Goal: Task Accomplishment & Management: Complete application form

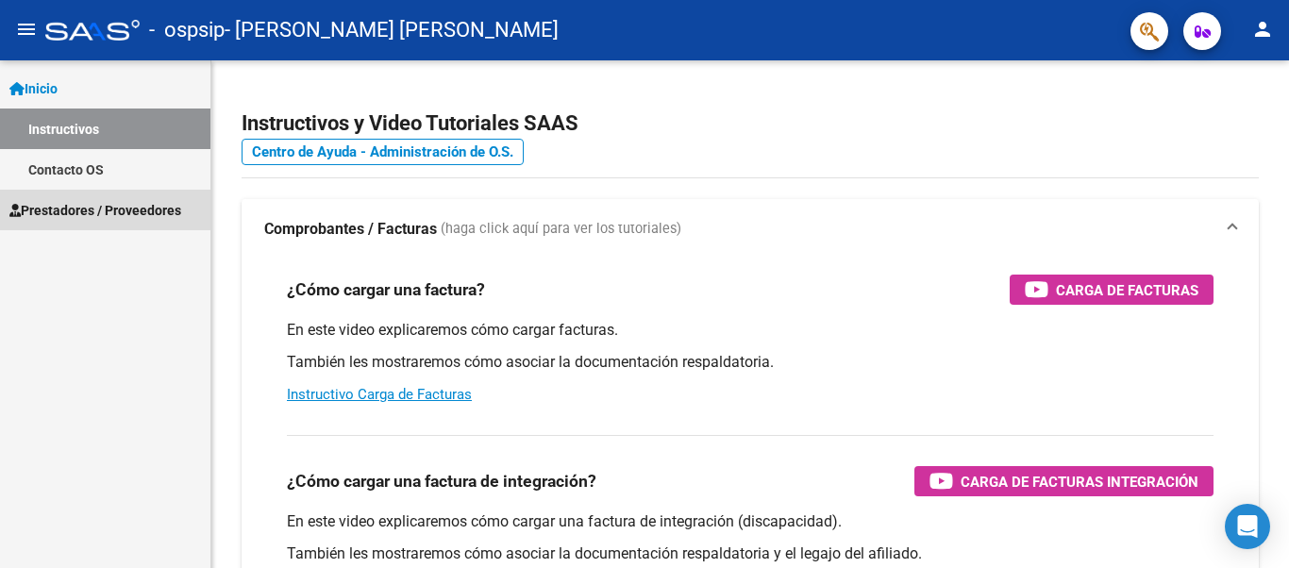
click at [90, 209] on span "Prestadores / Proveedores" at bounding box center [95, 210] width 172 height 21
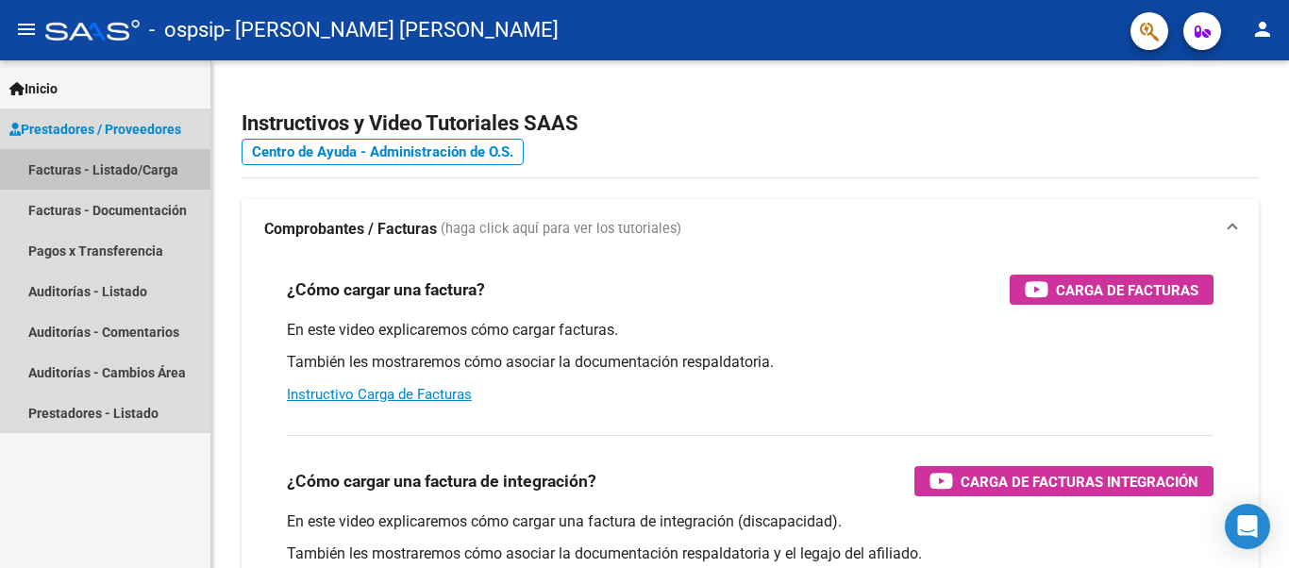
click at [99, 173] on link "Facturas - Listado/Carga" at bounding box center [105, 169] width 210 height 41
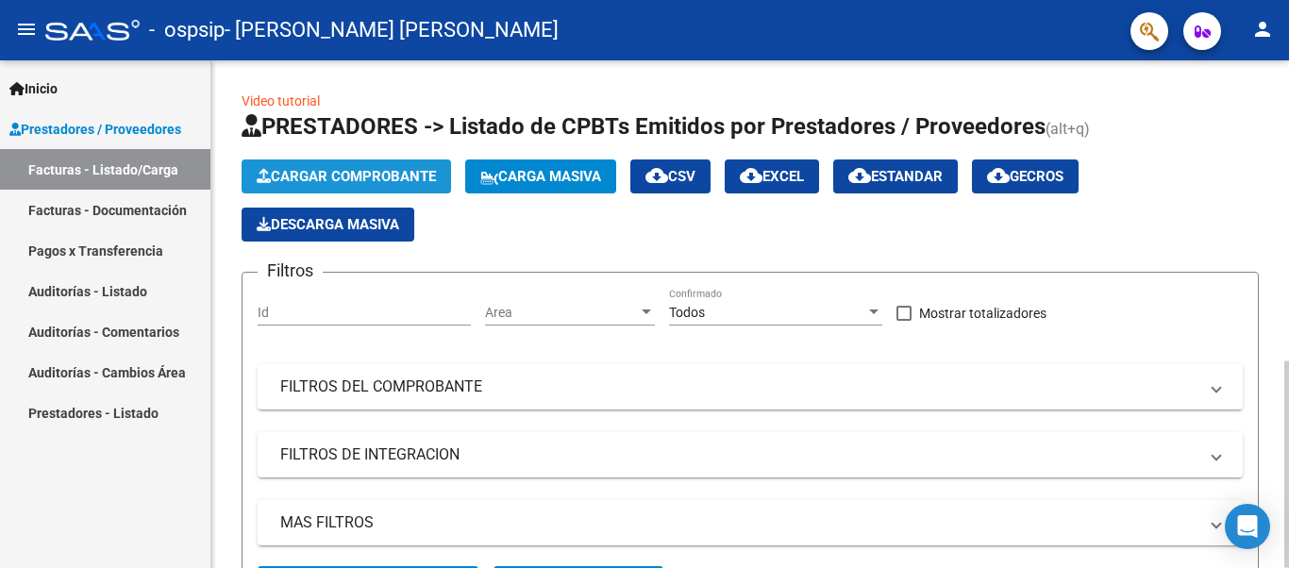
click at [377, 178] on span "Cargar Comprobante" at bounding box center [346, 176] width 179 height 17
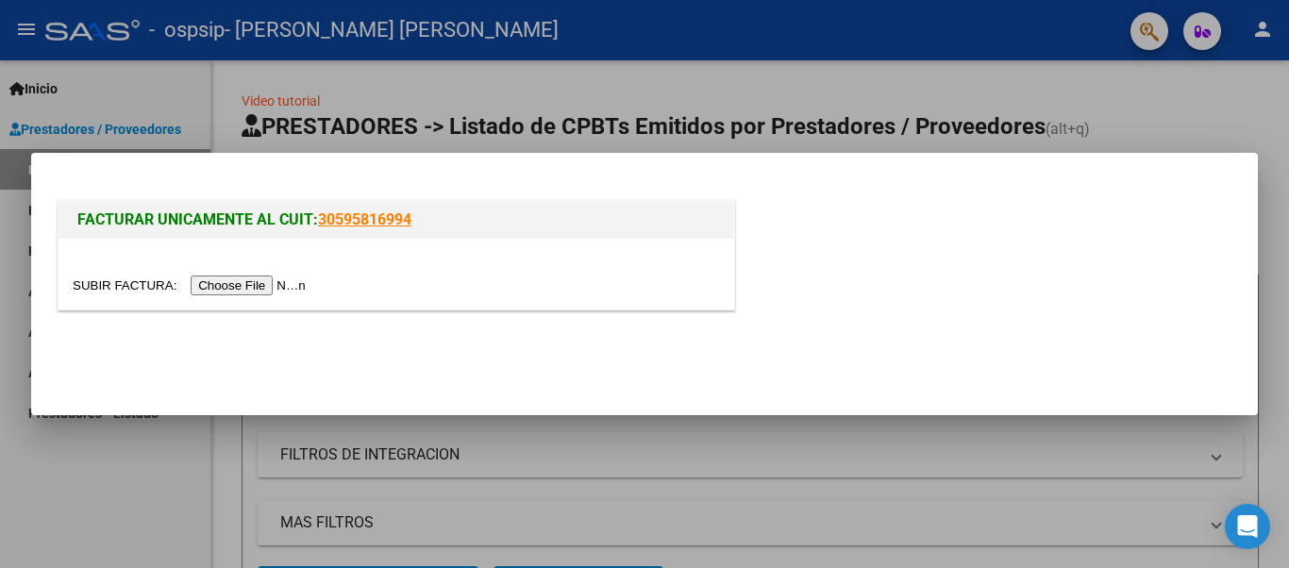
click at [271, 283] on input "file" at bounding box center [192, 286] width 239 height 20
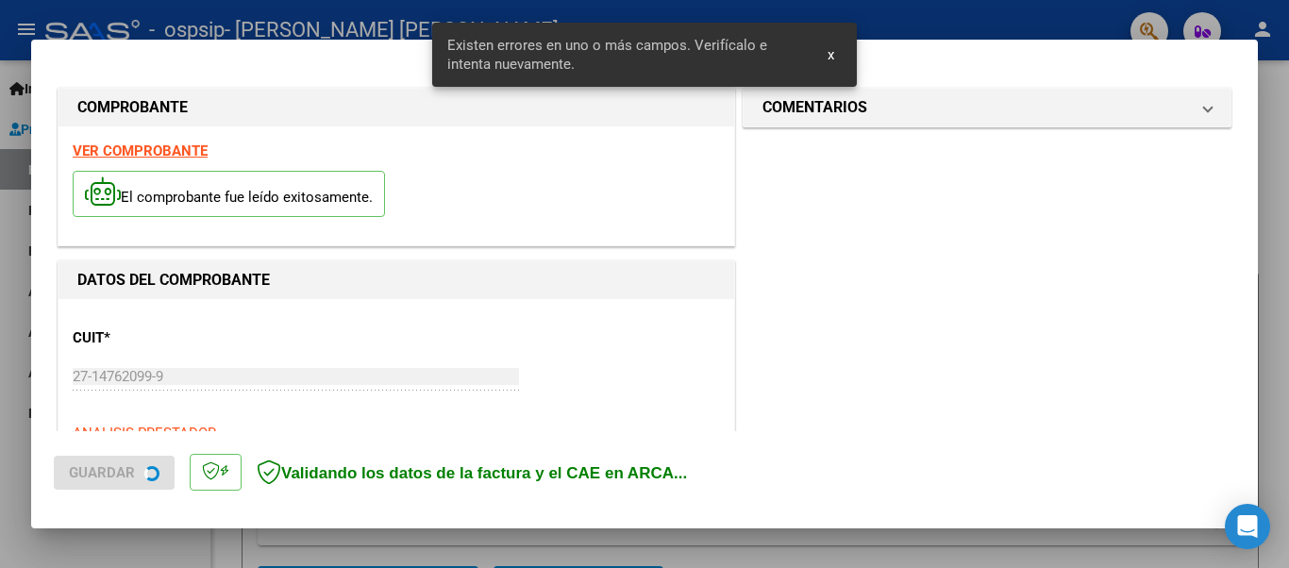
scroll to position [472, 0]
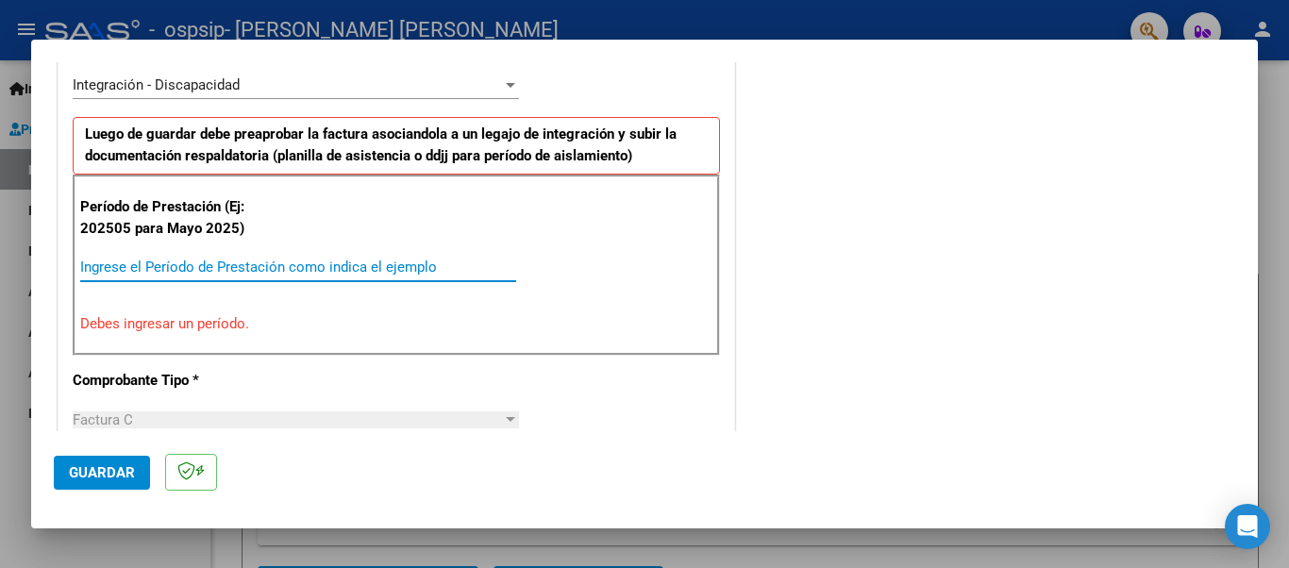
click at [138, 268] on input "Ingrese el Período de Prestación como indica el ejemplo" at bounding box center [298, 267] width 436 height 17
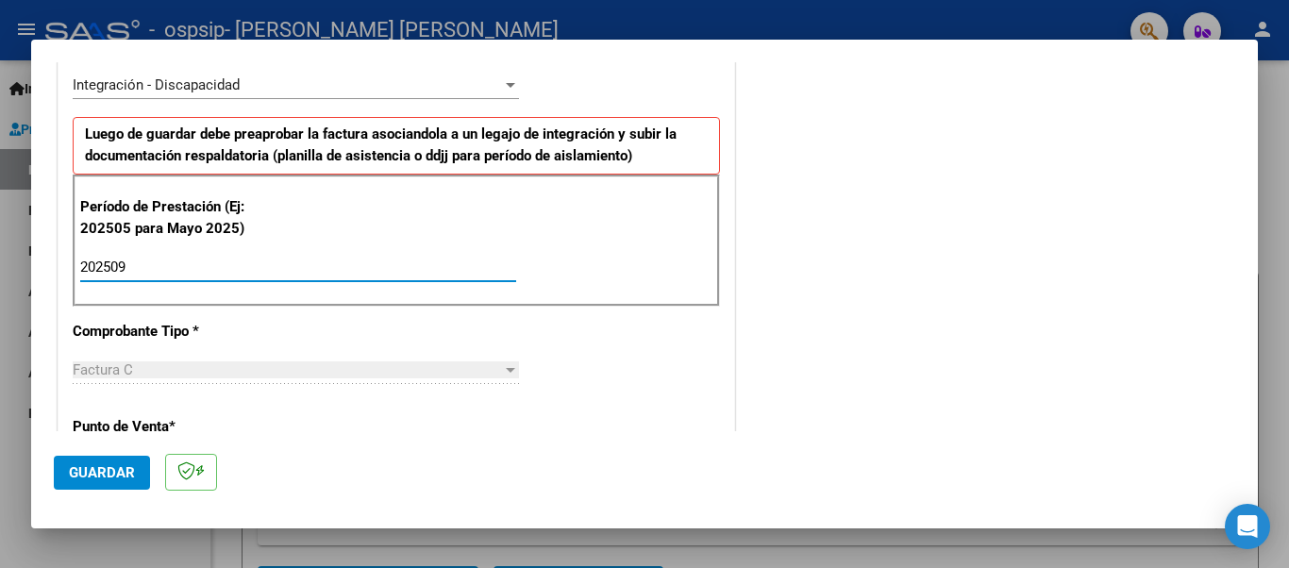
type input "202509"
click at [109, 468] on span "Guardar" at bounding box center [102, 472] width 66 height 17
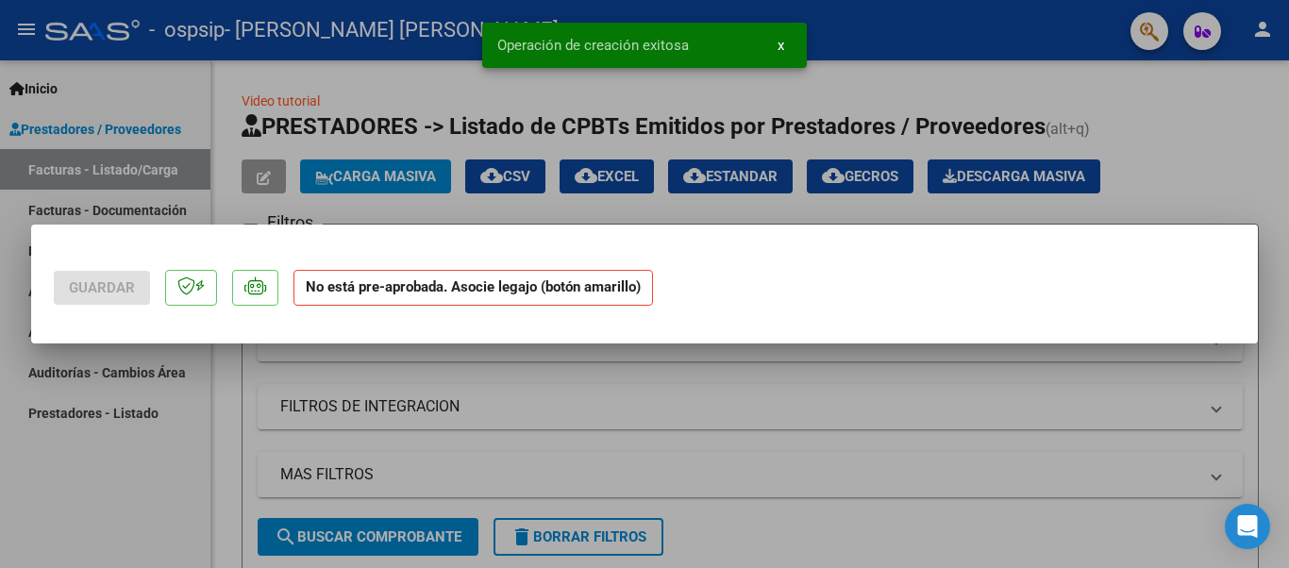
scroll to position [0, 0]
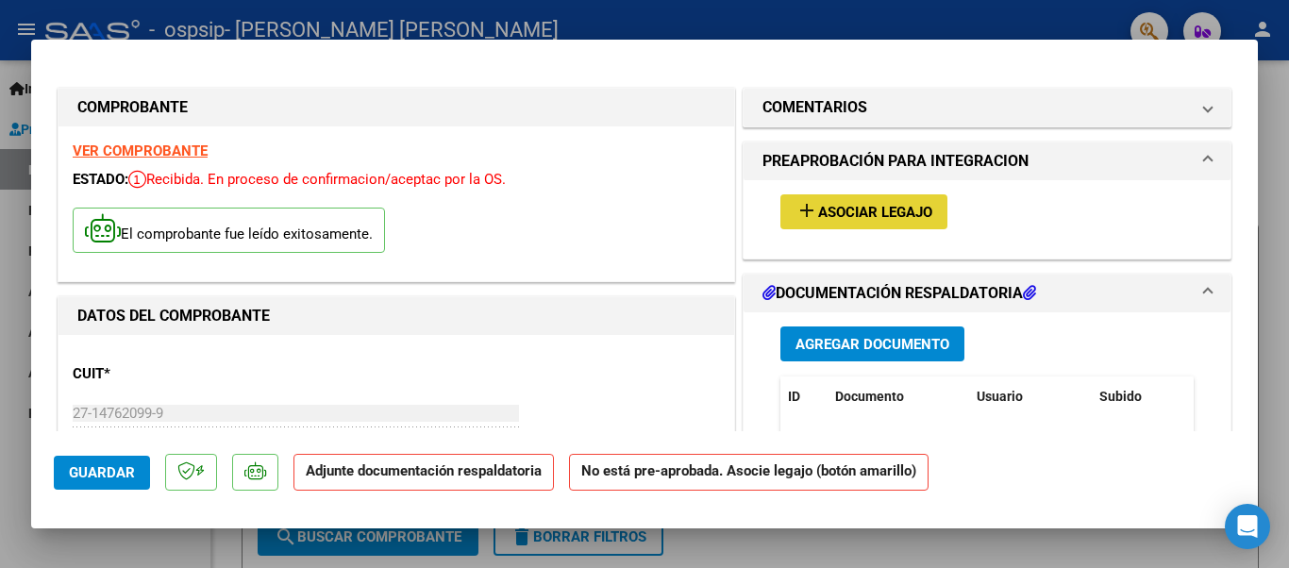
click at [878, 207] on span "Asociar Legajo" at bounding box center [875, 212] width 114 height 17
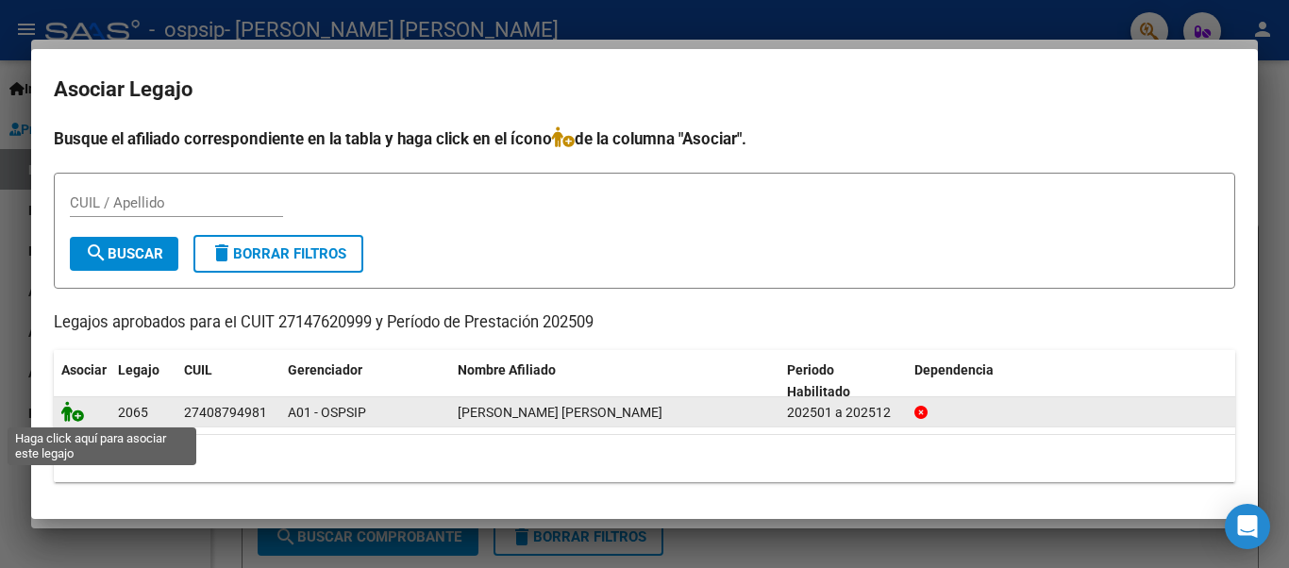
click at [65, 420] on icon at bounding box center [72, 411] width 23 height 21
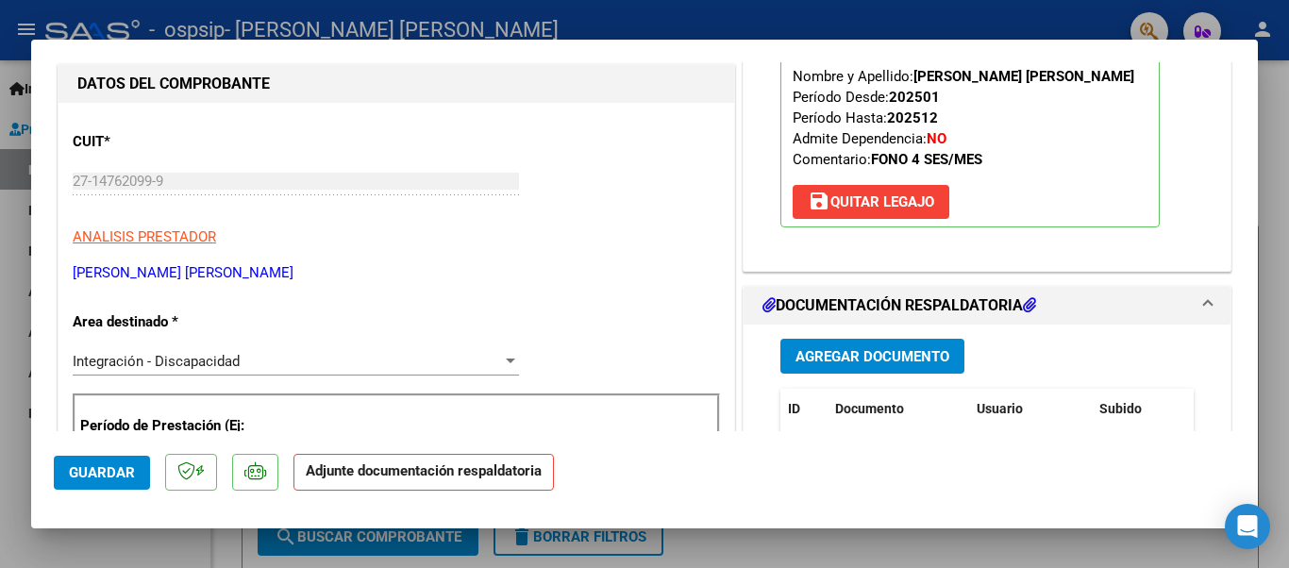
scroll to position [251, 0]
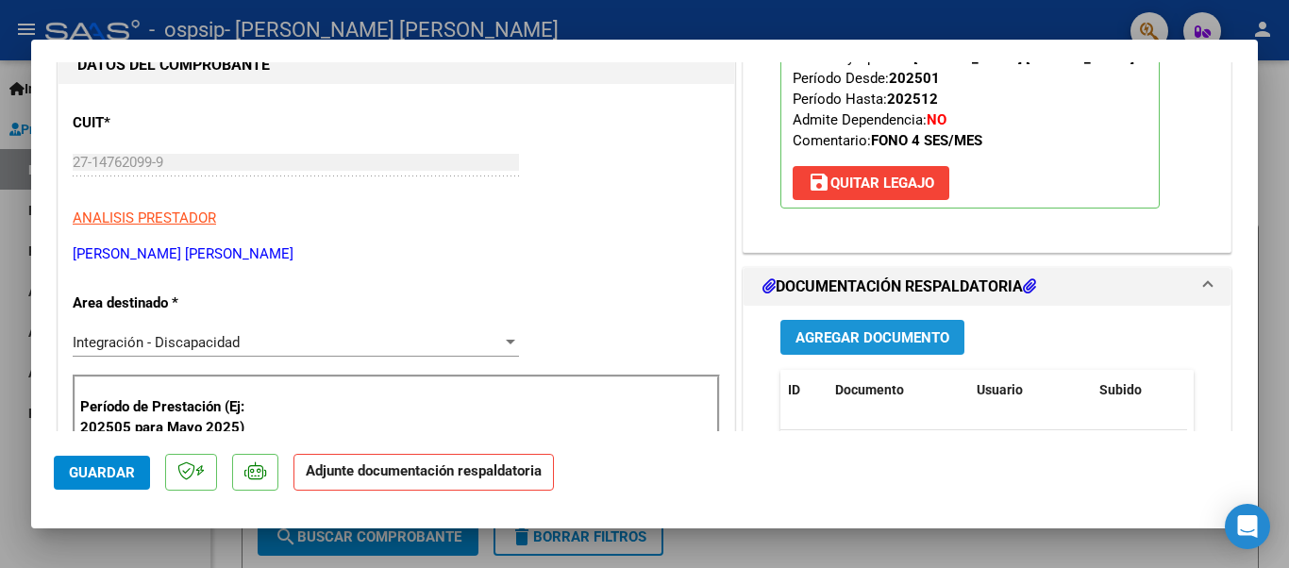
click at [885, 328] on span "Agregar Documento" at bounding box center [872, 336] width 154 height 17
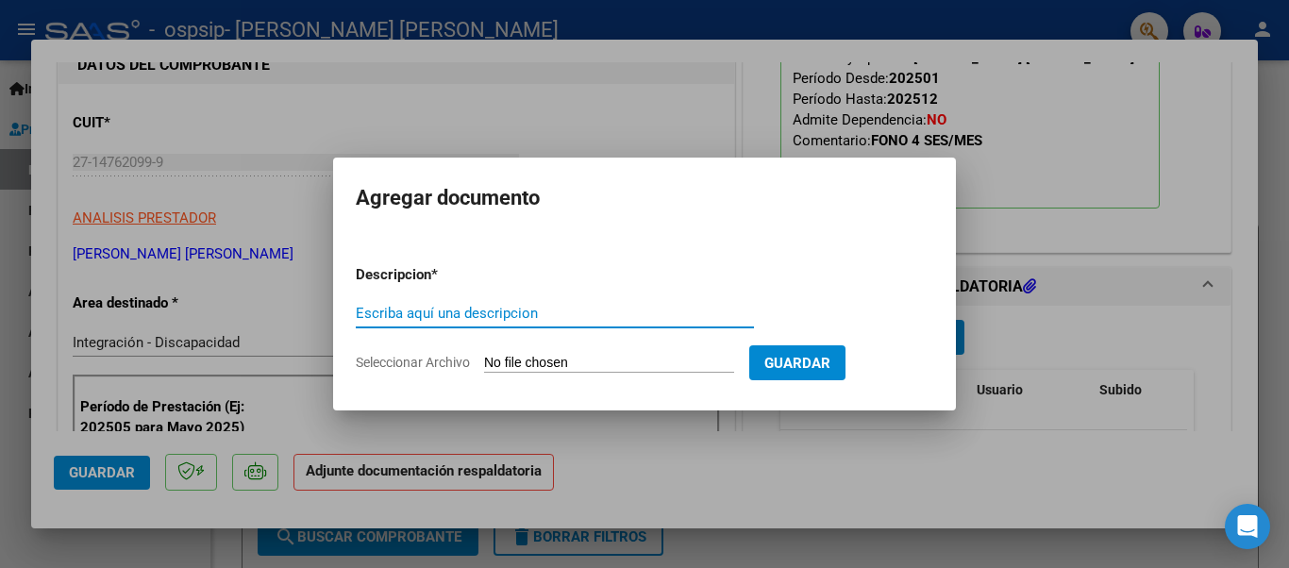
click at [404, 317] on input "Escriba aquí una descripcion" at bounding box center [555, 313] width 398 height 17
type input "planilla de asistencia"
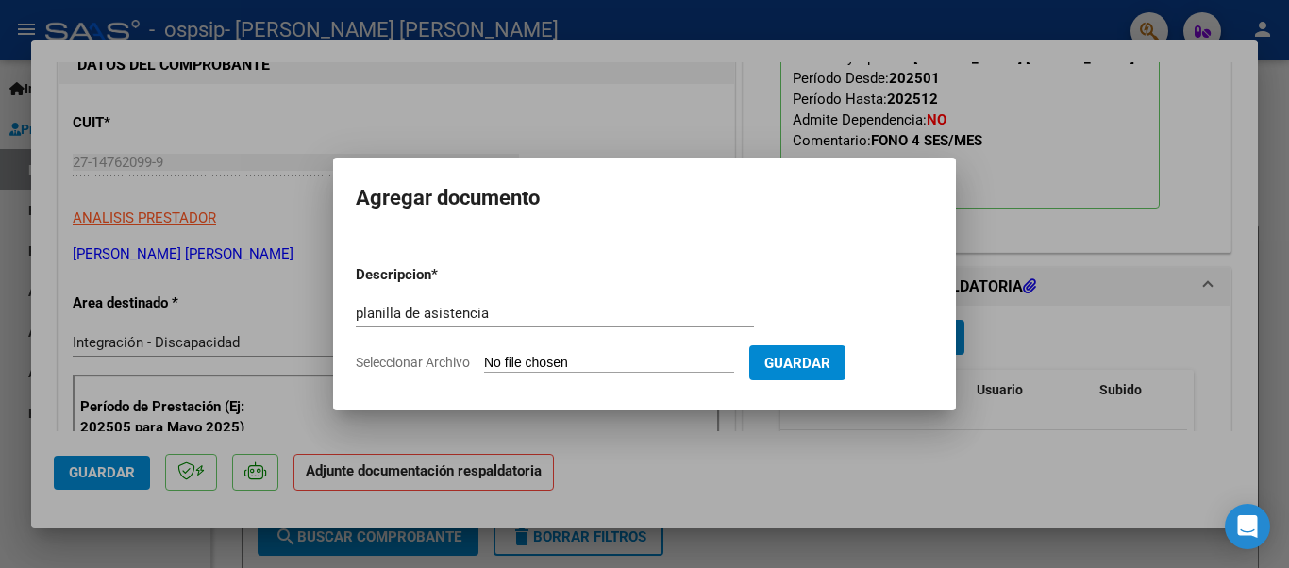
click at [418, 358] on span "Seleccionar Archivo" at bounding box center [413, 362] width 114 height 15
click at [484, 358] on input "Seleccionar Archivo" at bounding box center [609, 364] width 250 height 18
type input "C:\fakepath\PLANILLA ASISTENCIA SEPTIEMBRE 2025 KATHERINE GONZALEZ PDF.pdf"
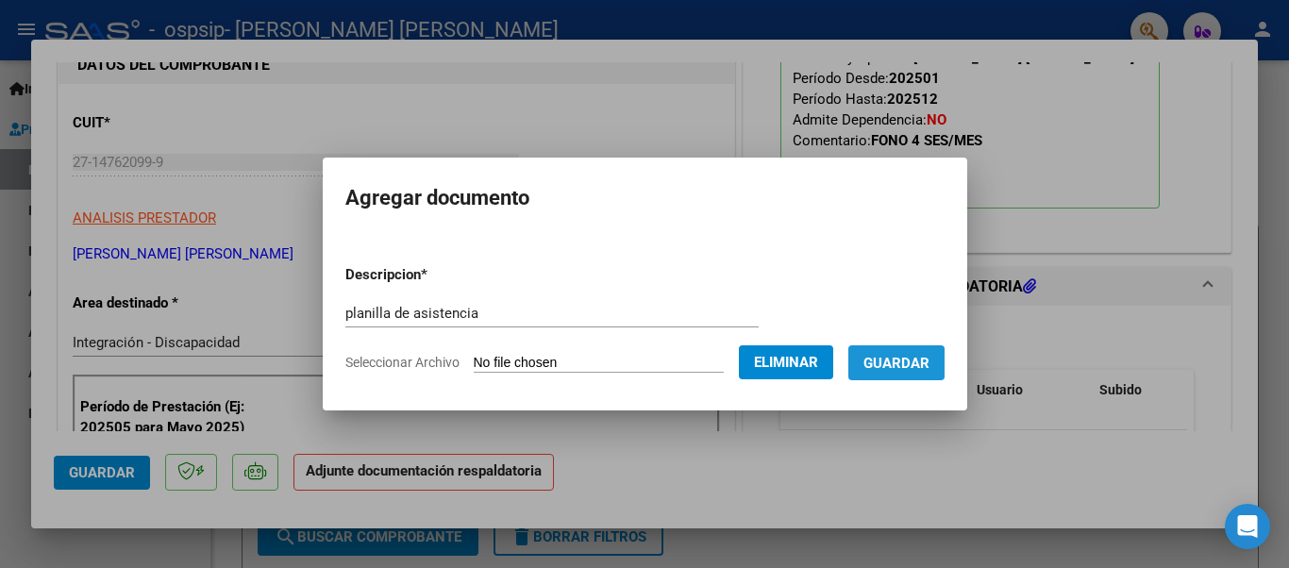
click at [900, 363] on span "Guardar" at bounding box center [896, 363] width 66 height 17
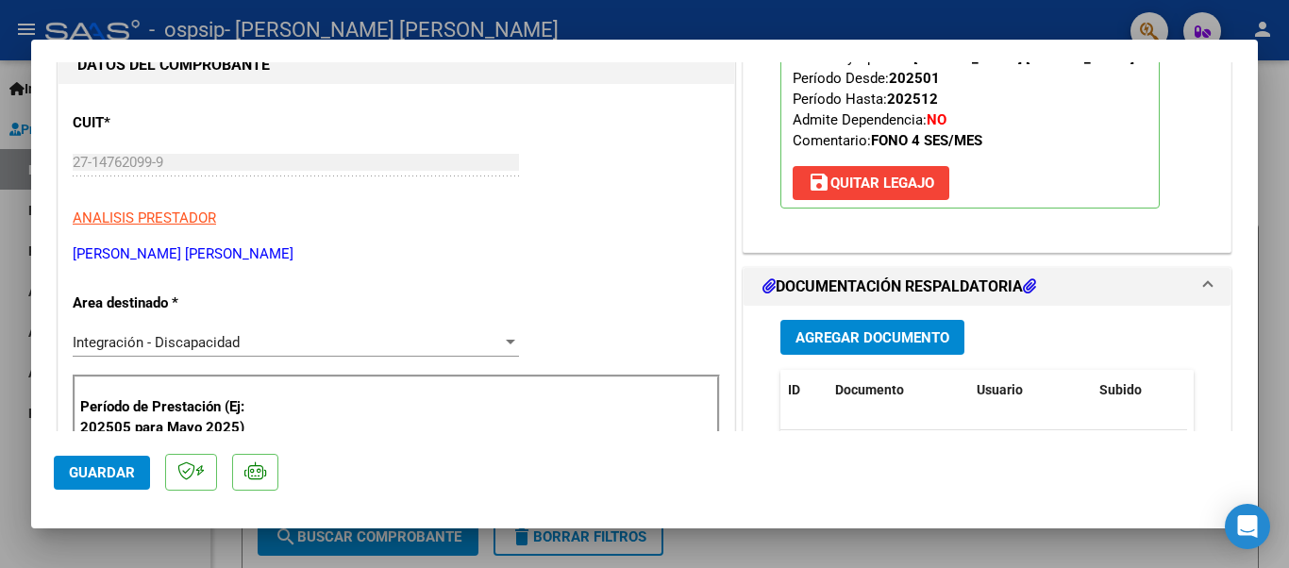
scroll to position [335, 0]
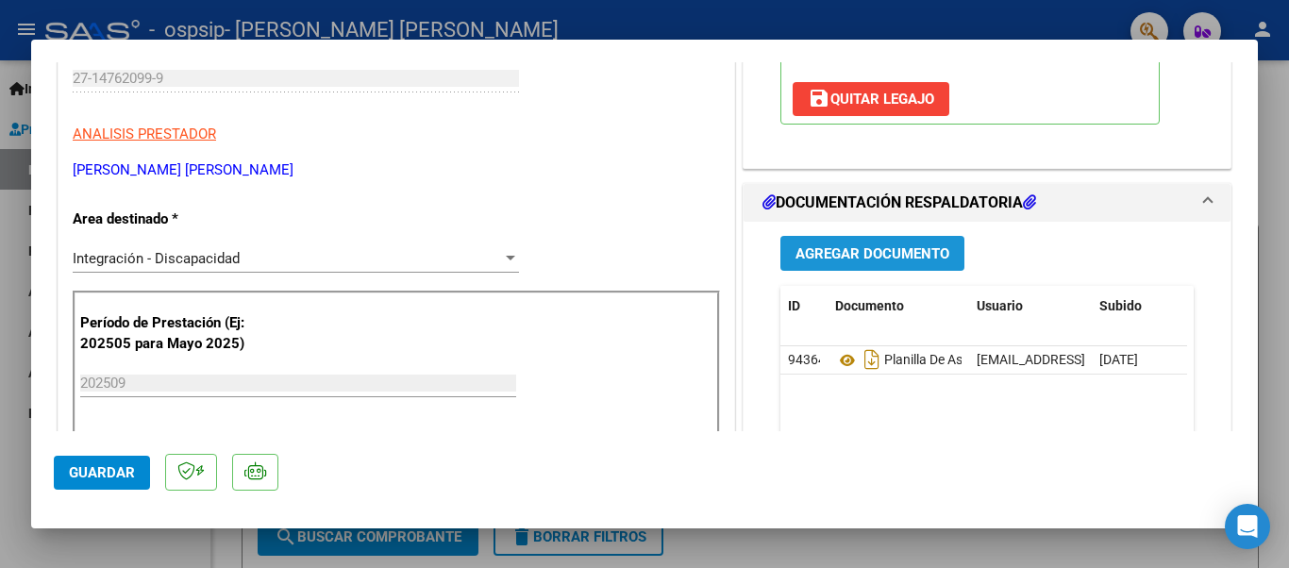
click at [853, 251] on span "Agregar Documento" at bounding box center [872, 253] width 154 height 17
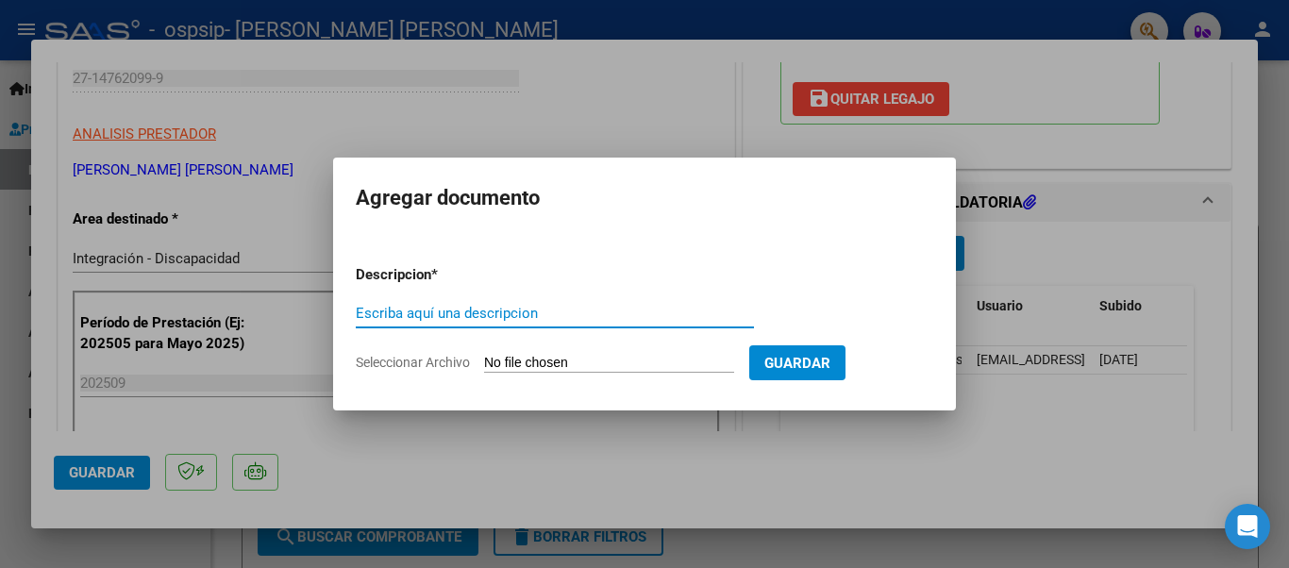
click at [447, 318] on input "Escriba aquí una descripcion" at bounding box center [555, 313] width 398 height 17
type input "autorizacion"
click at [425, 360] on span "Seleccionar Archivo" at bounding box center [413, 362] width 114 height 15
click at [484, 360] on input "Seleccionar Archivo" at bounding box center [609, 364] width 250 height 18
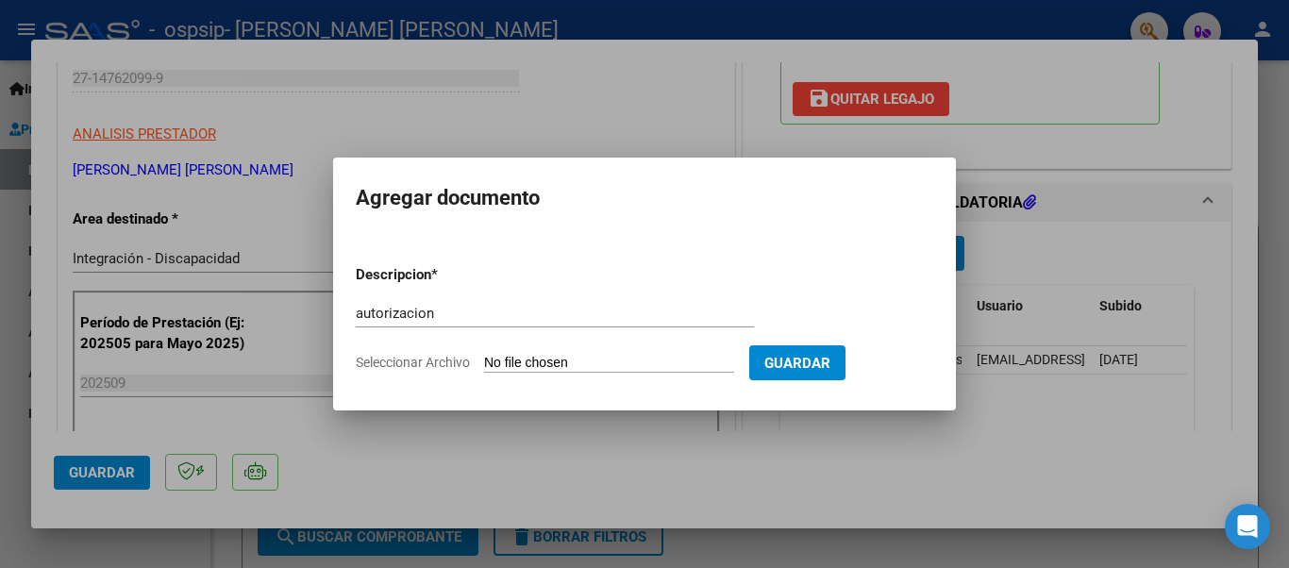
type input "C:\fakepath\AUTORIZACION 2025 CATHERINE GONZALEZ.jpg"
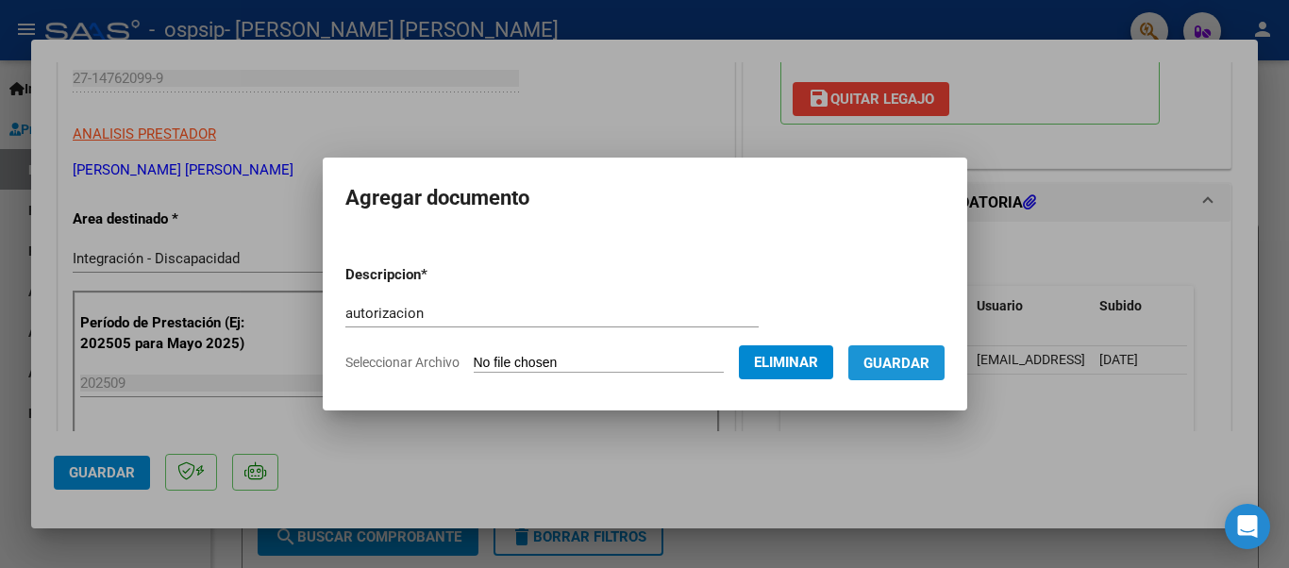
click at [886, 357] on span "Guardar" at bounding box center [896, 363] width 66 height 17
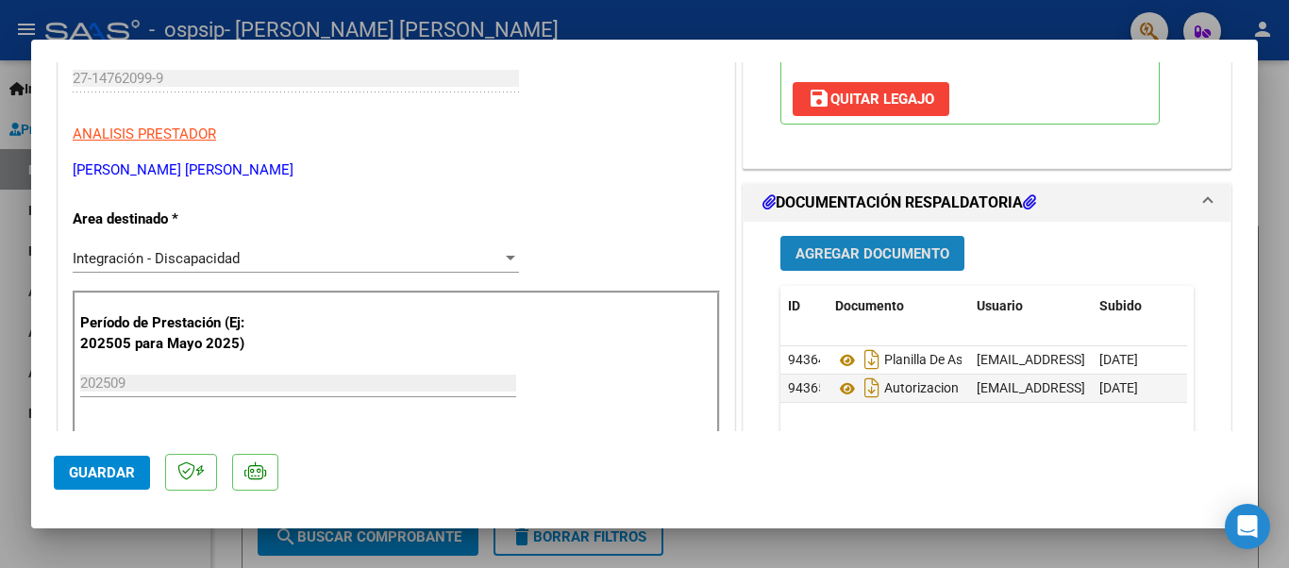
click at [877, 256] on span "Agregar Documento" at bounding box center [872, 253] width 154 height 17
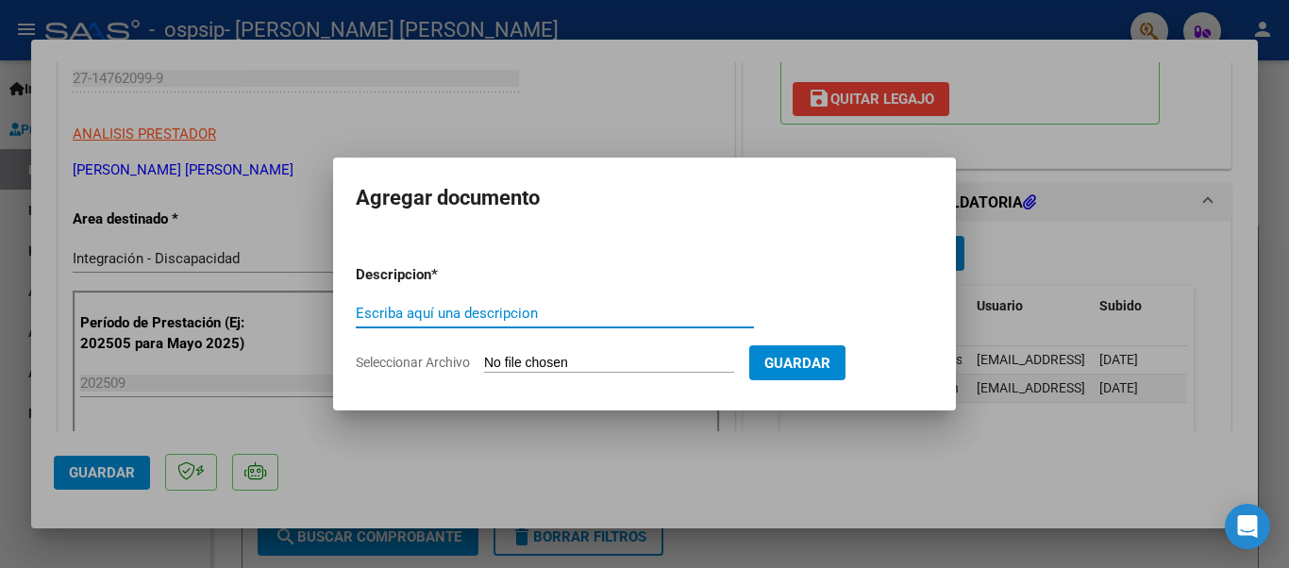
click at [417, 313] on input "Escriba aquí una descripcion" at bounding box center [555, 313] width 398 height 17
type input "CUD"
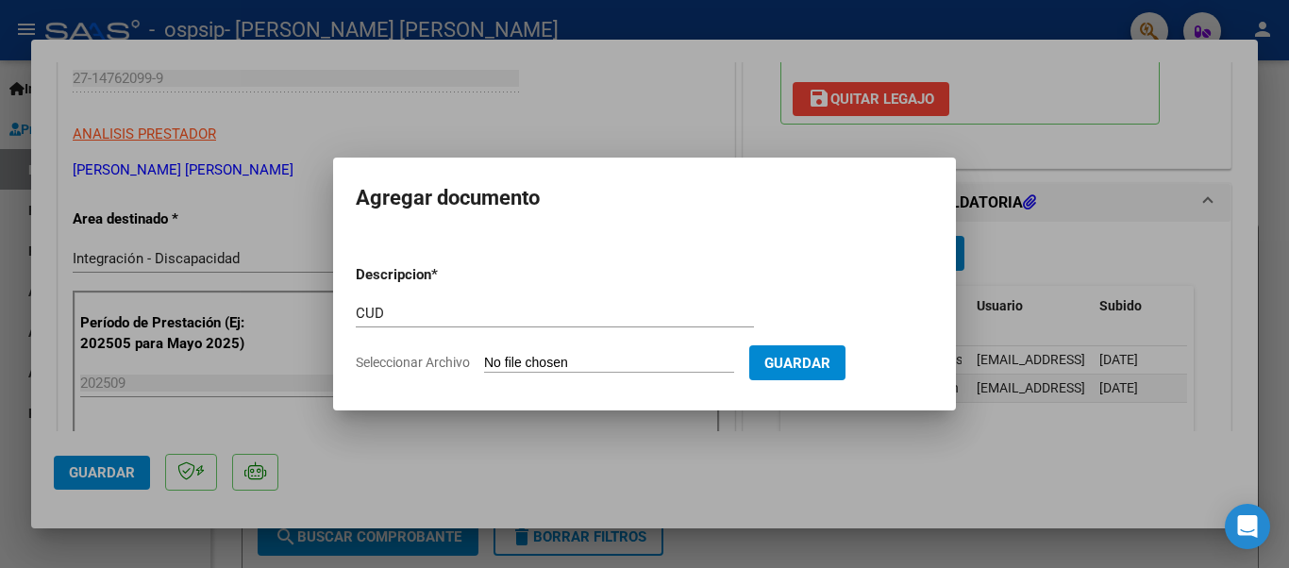
click at [445, 357] on span "Seleccionar Archivo" at bounding box center [413, 362] width 114 height 15
click at [484, 357] on input "Seleccionar Archivo" at bounding box center [609, 364] width 250 height 18
type input "C:\fakepath\CUD KATHERINE GONZALEZ.jpg"
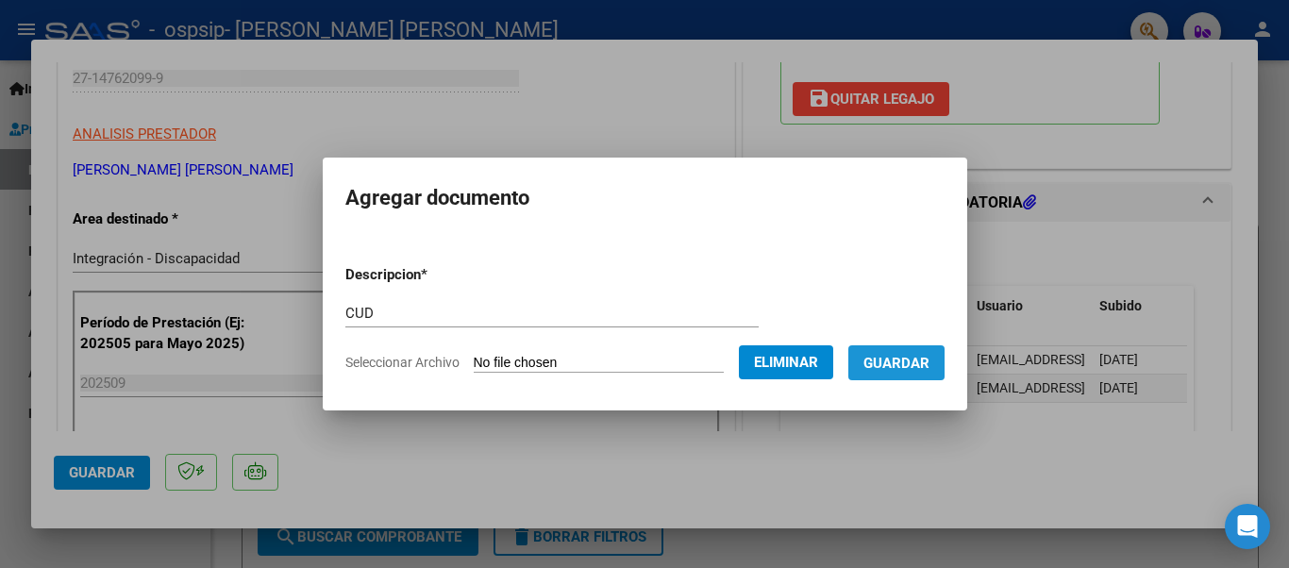
click at [901, 353] on button "Guardar" at bounding box center [896, 362] width 96 height 35
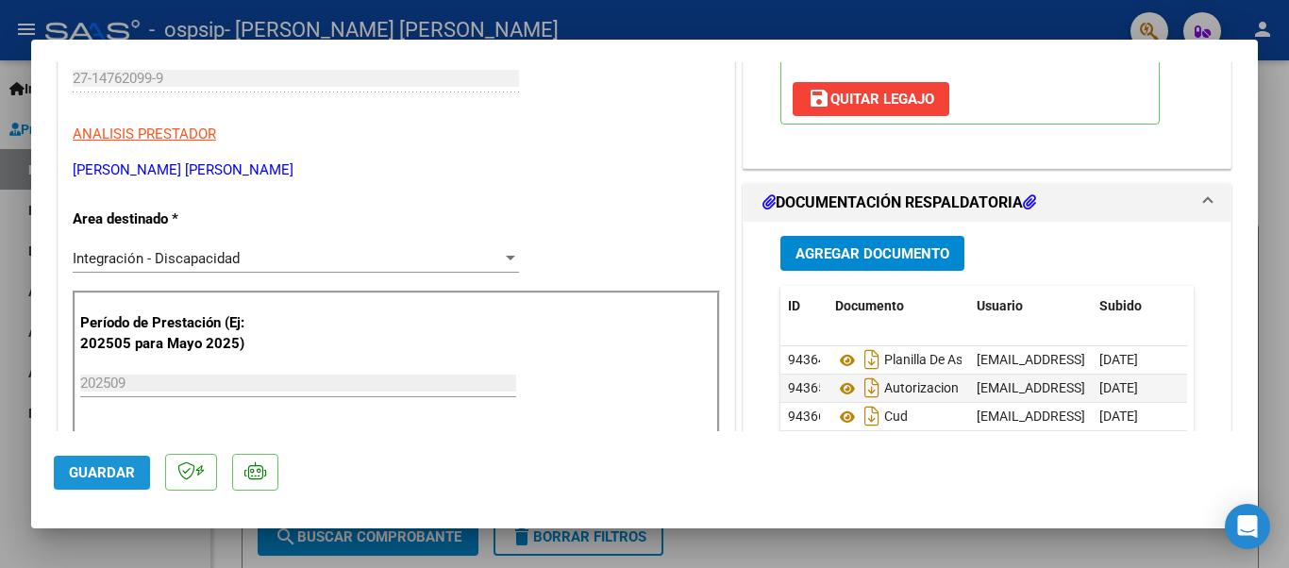
click at [84, 472] on span "Guardar" at bounding box center [102, 472] width 66 height 17
click at [96, 471] on span "Guardar" at bounding box center [102, 472] width 66 height 17
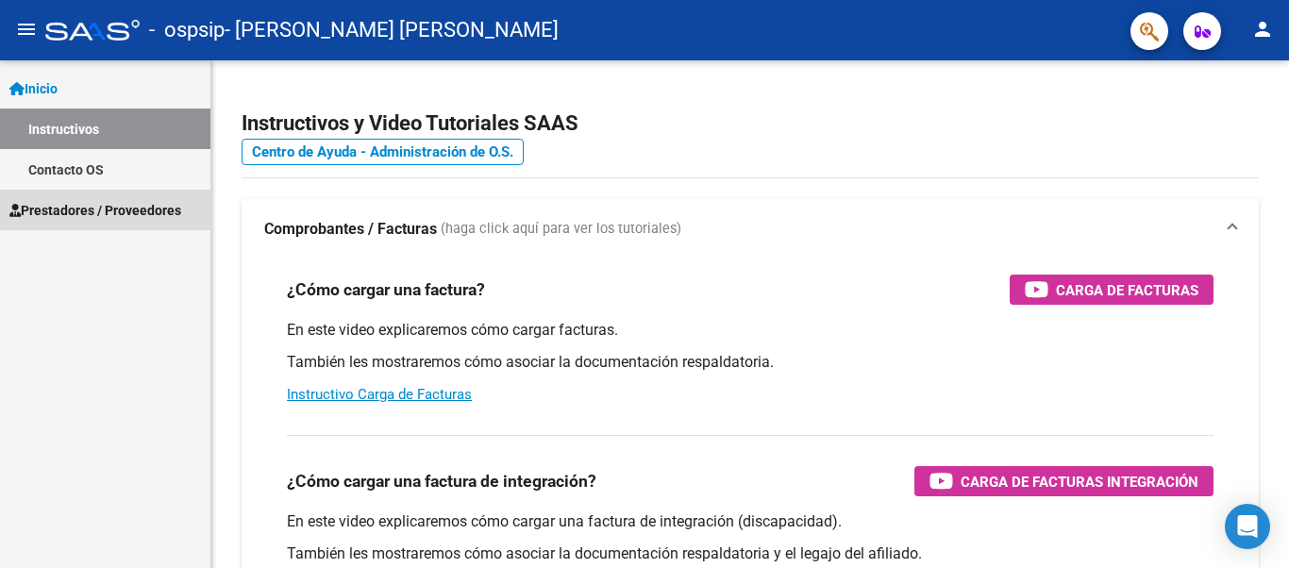
click at [109, 210] on span "Prestadores / Proveedores" at bounding box center [95, 210] width 172 height 21
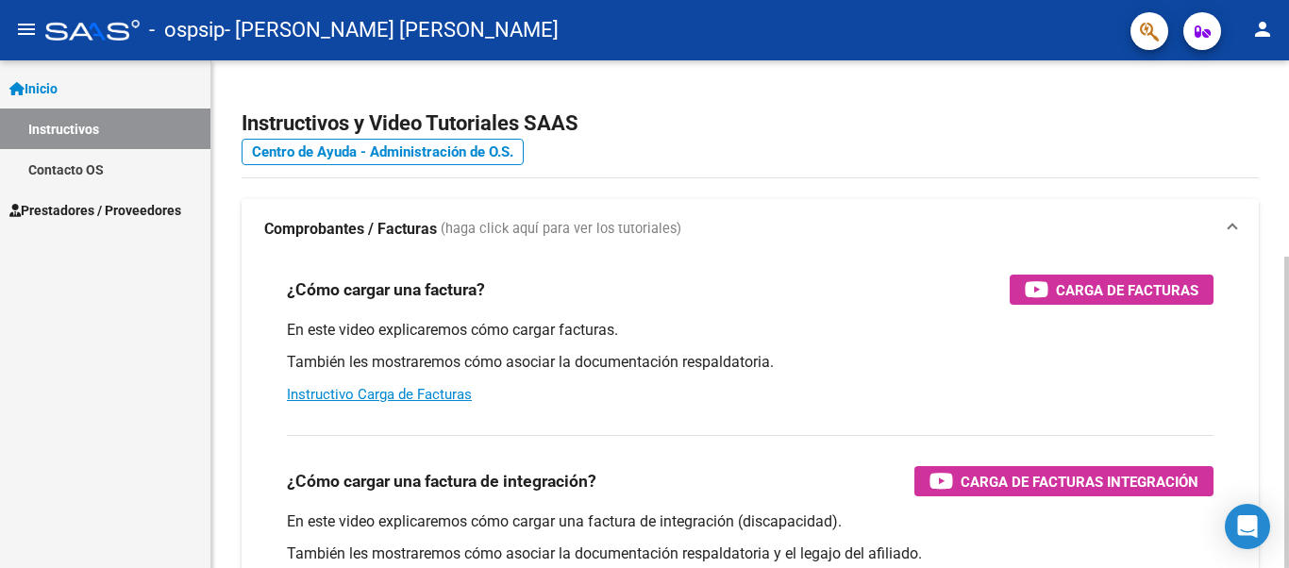
click at [1247, 142] on div "Instructivos y Video Tutoriales SAAS Centro de Ayuda - Administración de O.S. C…" at bounding box center [752, 474] width 1082 height 828
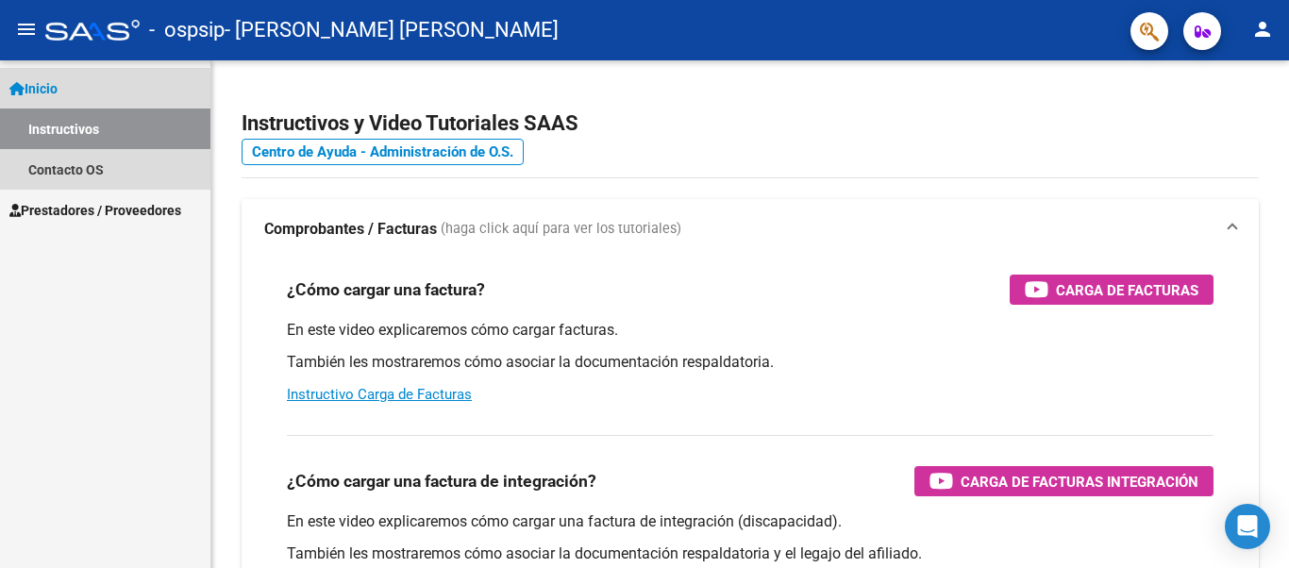
click at [66, 87] on link "Inicio" at bounding box center [105, 88] width 210 height 41
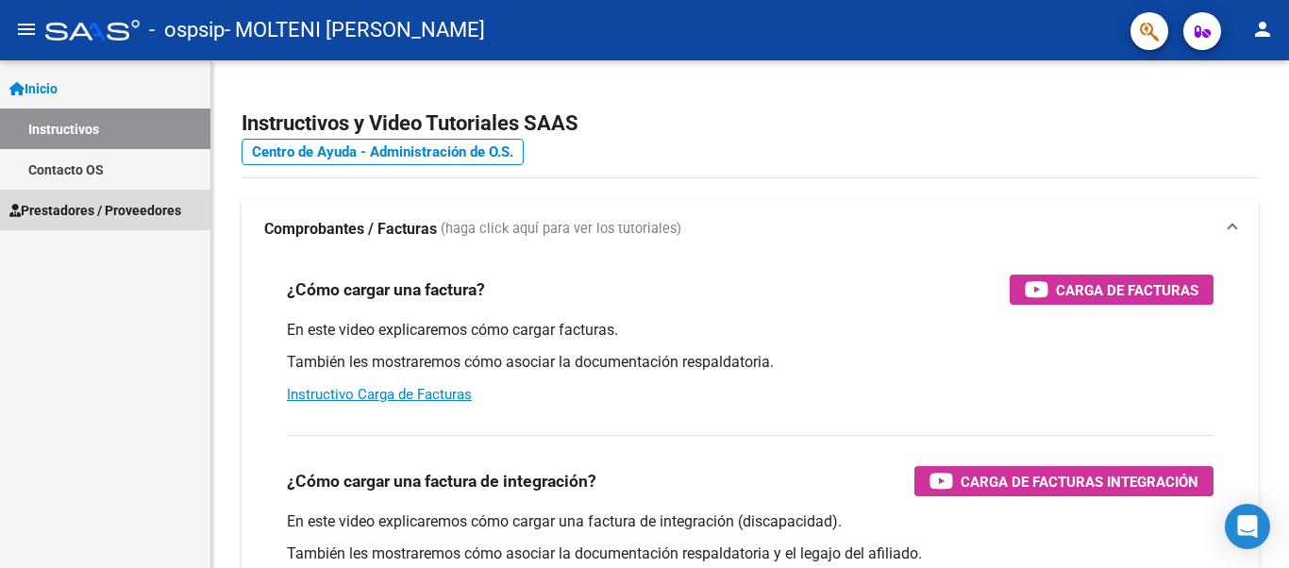
click at [79, 215] on span "Prestadores / Proveedores" at bounding box center [95, 210] width 172 height 21
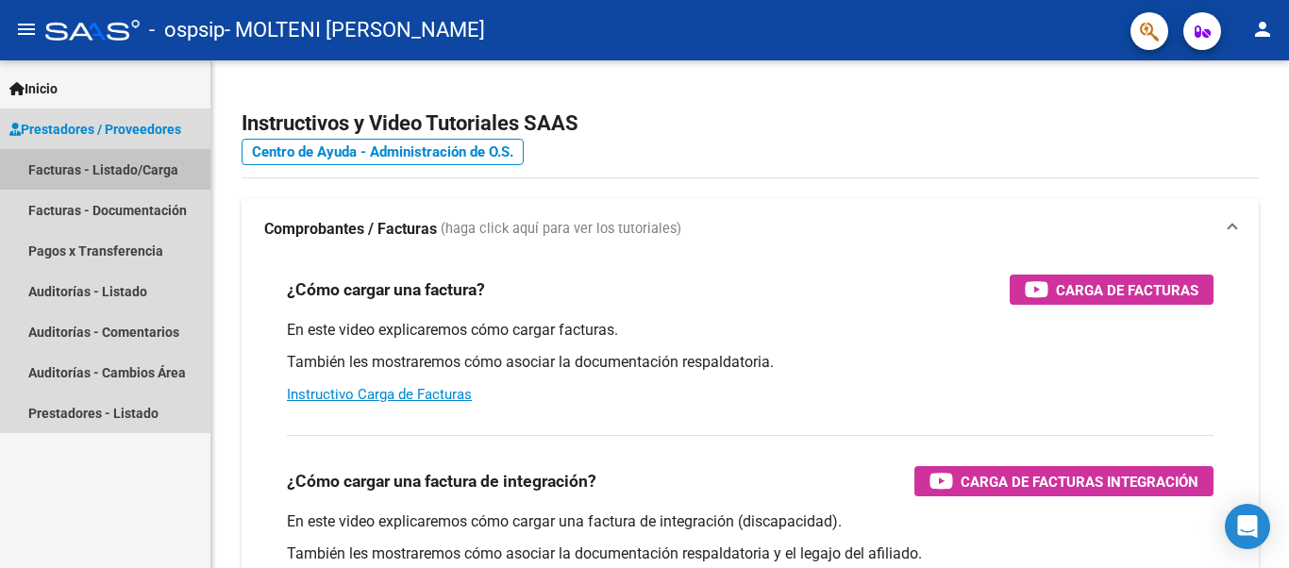
click at [102, 173] on link "Facturas - Listado/Carga" at bounding box center [105, 169] width 210 height 41
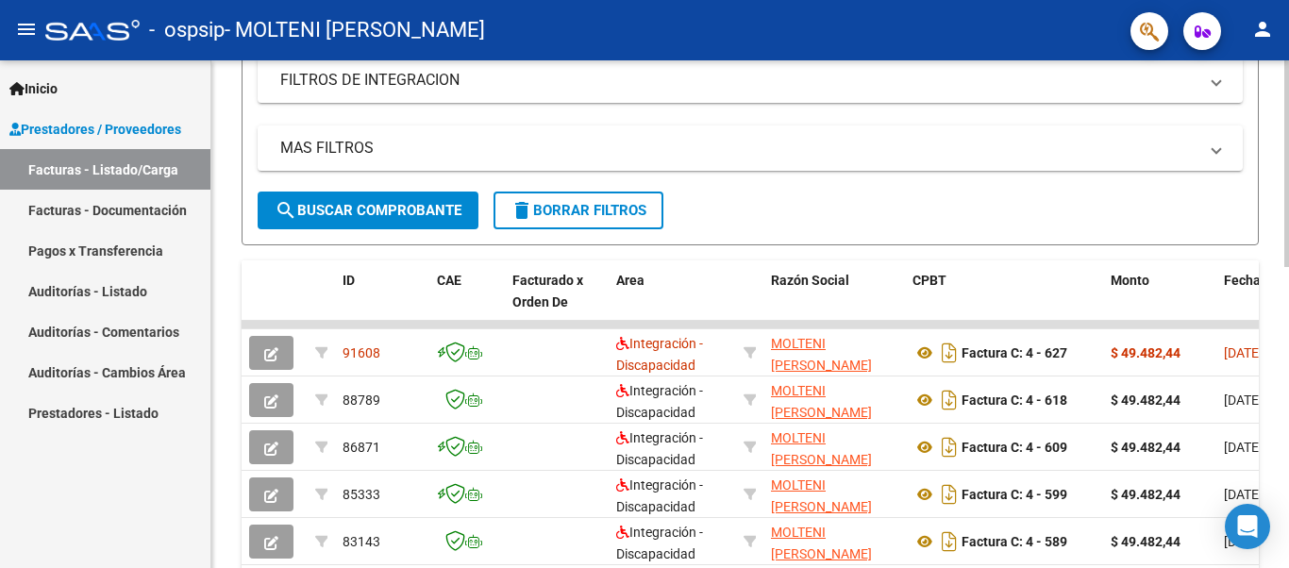
scroll to position [386, 0]
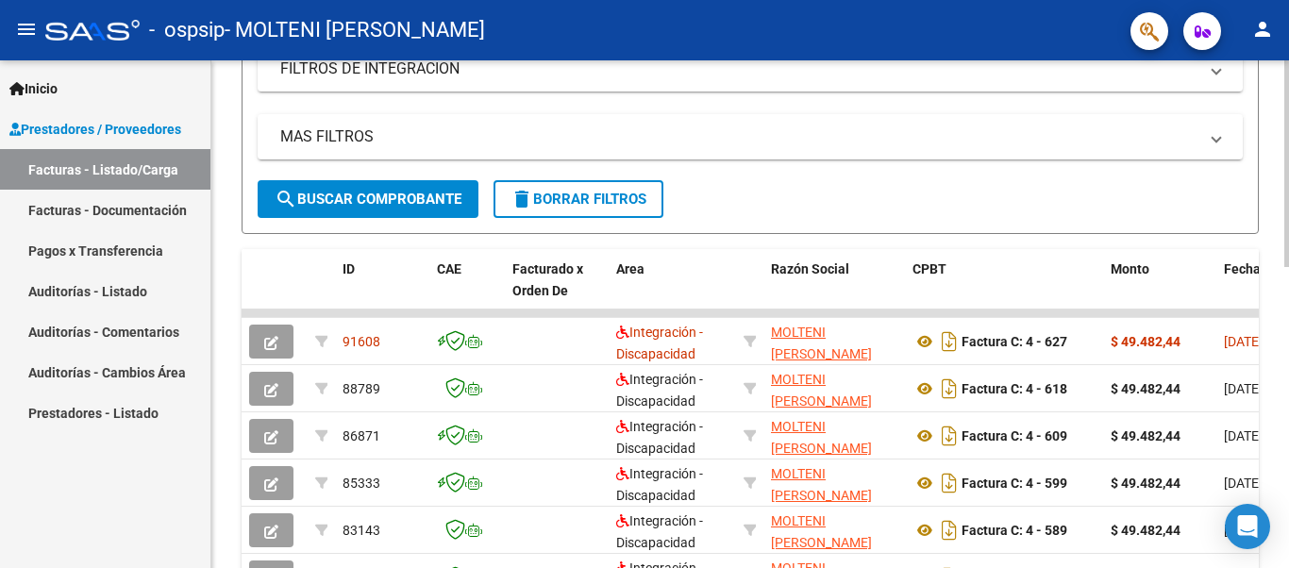
click at [1251, 279] on div "Video tutorial PRESTADORES -> Listado de CPBTs Emitidos por Prestadores / Prove…" at bounding box center [752, 289] width 1082 height 1230
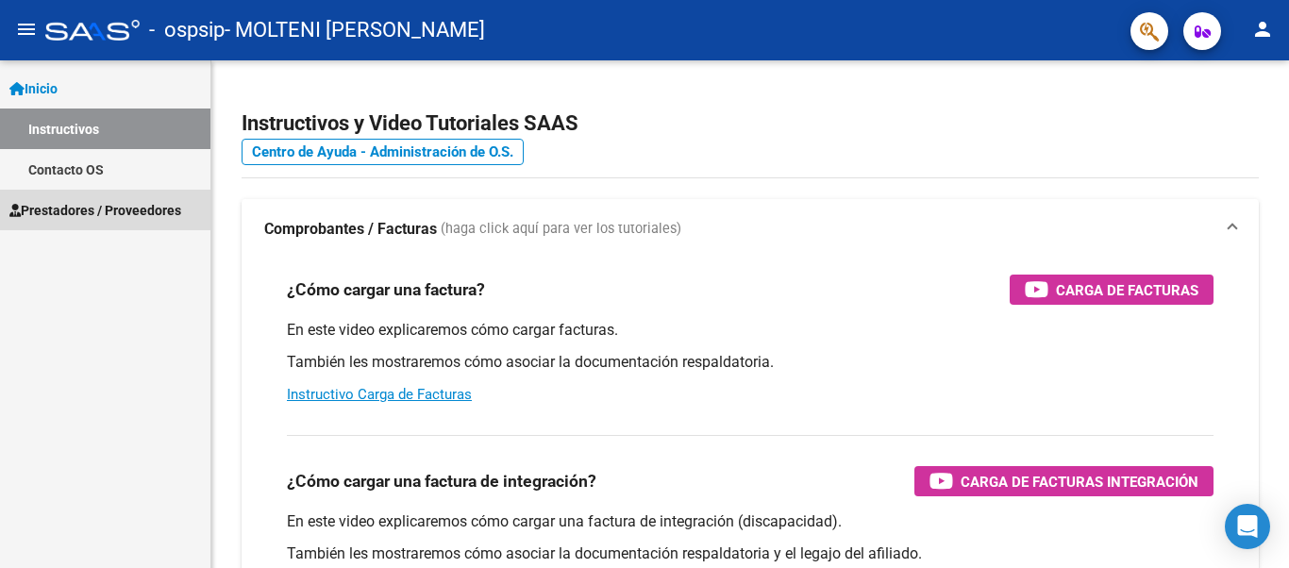
click at [92, 214] on span "Prestadores / Proveedores" at bounding box center [95, 210] width 172 height 21
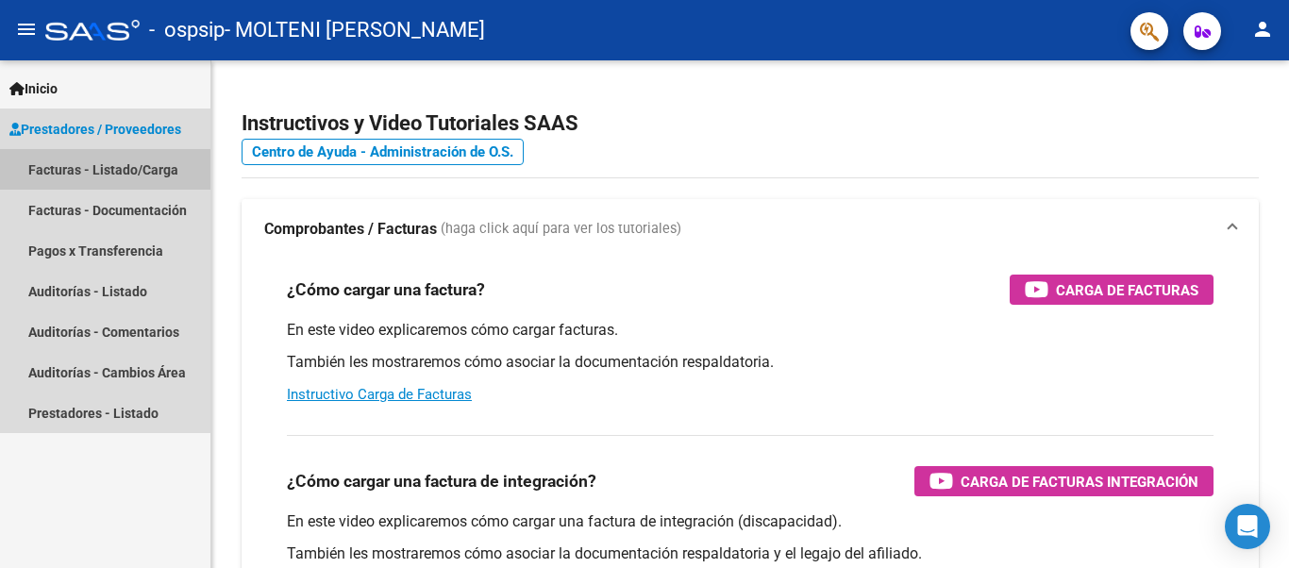
click at [129, 170] on link "Facturas - Listado/Carga" at bounding box center [105, 169] width 210 height 41
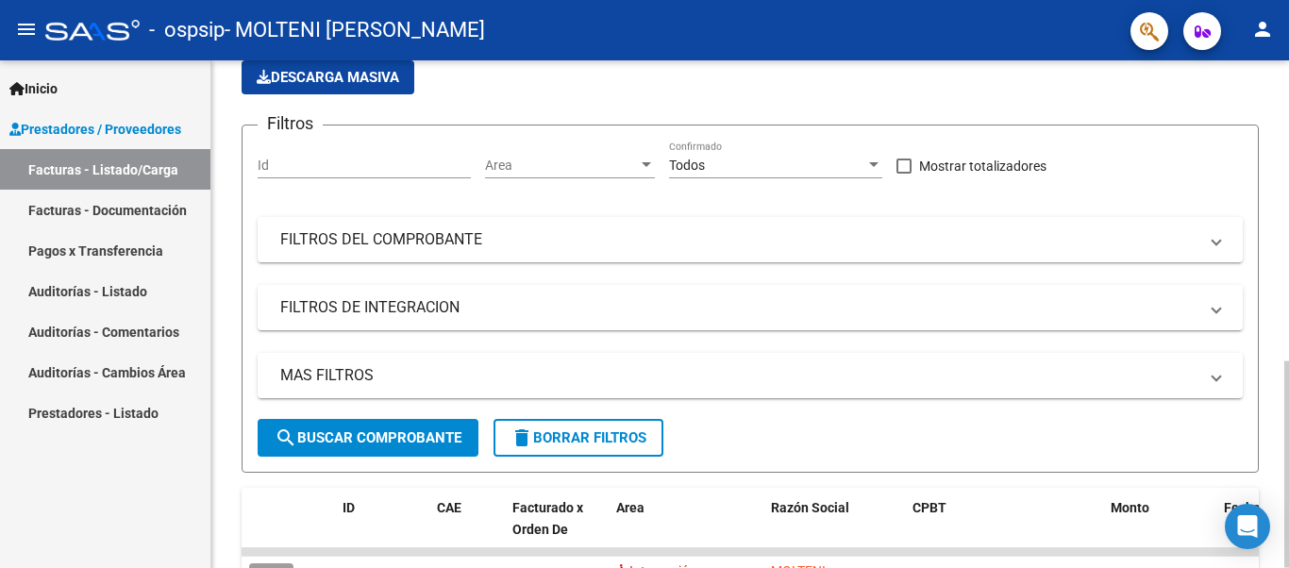
scroll to position [136, 0]
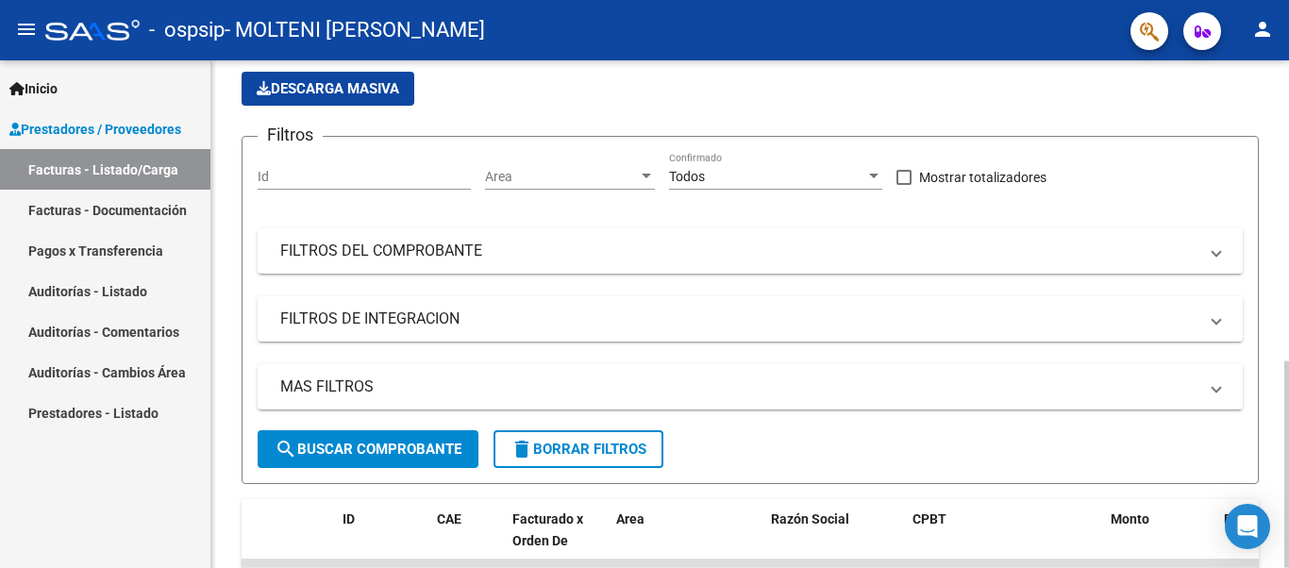
click at [1258, 200] on div "Video tutorial PRESTADORES -> Listado de CPBTs Emitidos por Prestadores / Prove…" at bounding box center [752, 540] width 1082 height 1230
